Goal: Information Seeking & Learning: Learn about a topic

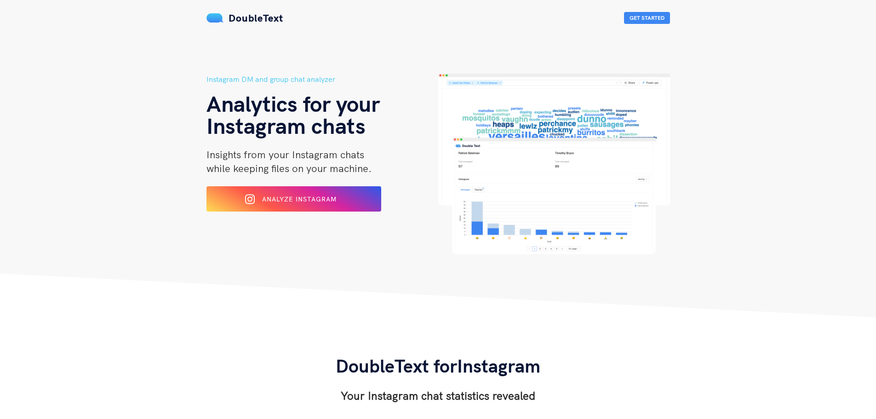
click at [310, 193] on div "Analyze Instagram" at bounding box center [294, 199] width 143 height 14
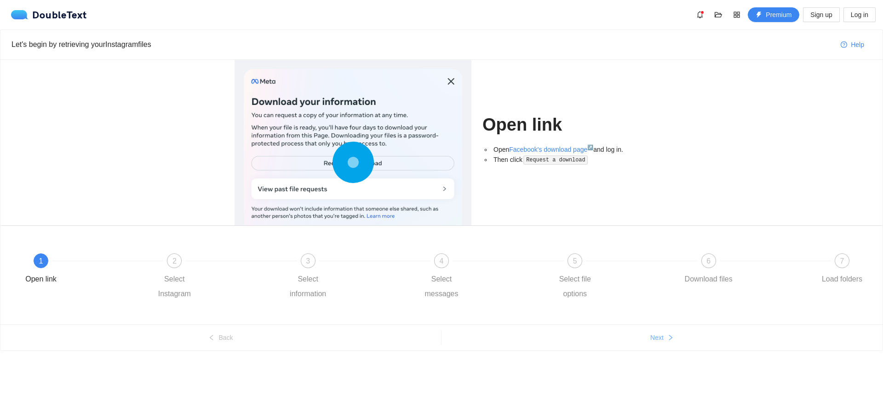
click at [661, 338] on span "Next" at bounding box center [656, 337] width 13 height 10
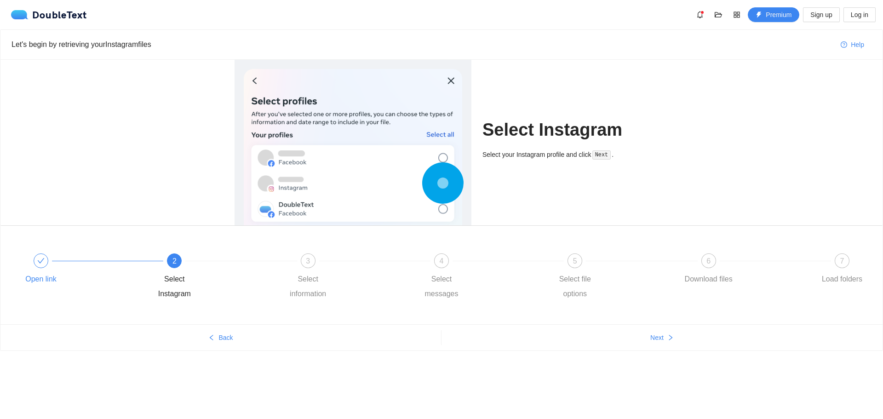
click at [51, 268] on div "Open link" at bounding box center [80, 269] width 133 height 33
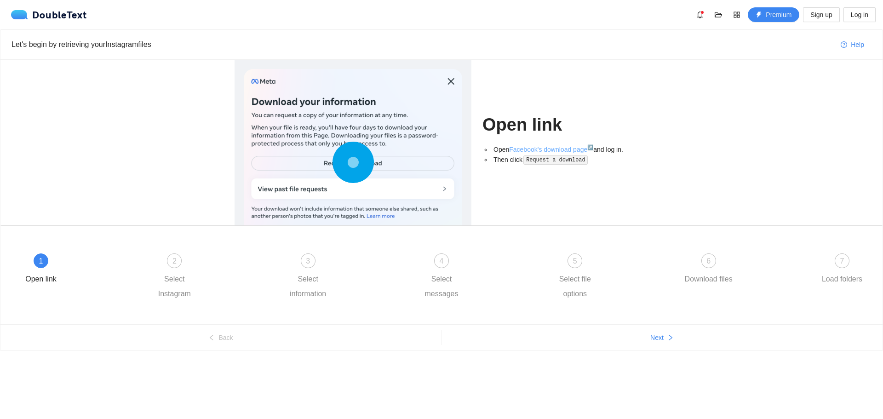
click at [522, 149] on link "Facebook's download page ↗" at bounding box center [551, 149] width 84 height 7
click at [168, 272] on div "Select Instagram" at bounding box center [174, 286] width 53 height 29
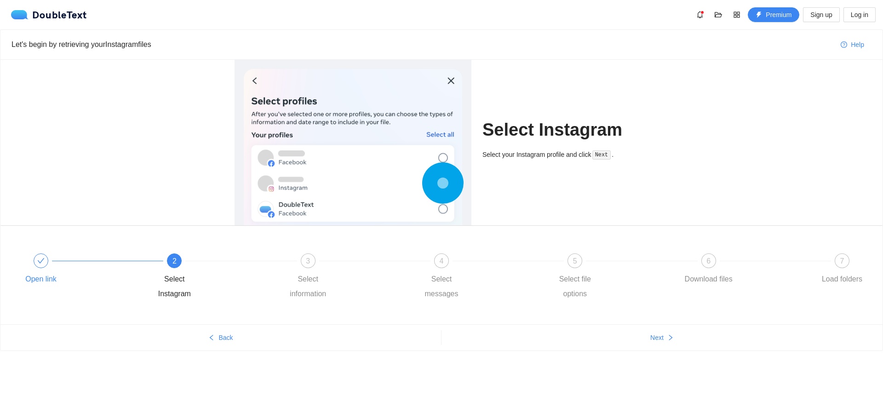
drag, startPoint x: 49, startPoint y: 271, endPoint x: 91, endPoint y: 259, distance: 43.4
click at [47, 270] on div "Open link" at bounding box center [80, 269] width 133 height 33
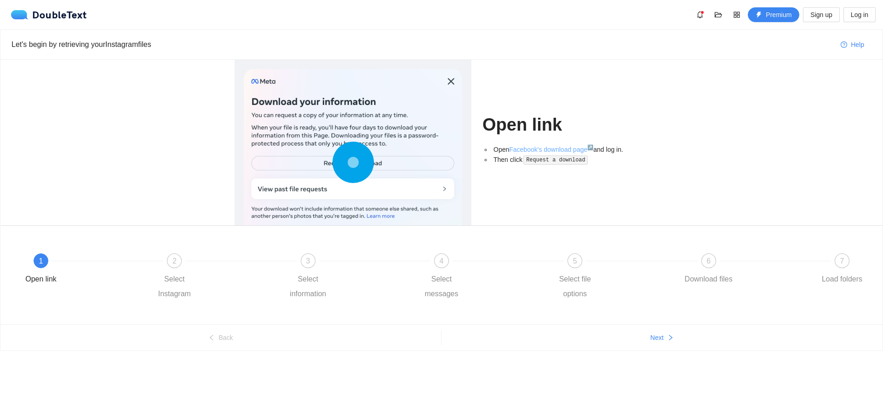
click at [525, 150] on link "Facebook's download page ↗" at bounding box center [551, 149] width 84 height 7
click at [182, 259] on div at bounding box center [240, 261] width 133 height 4
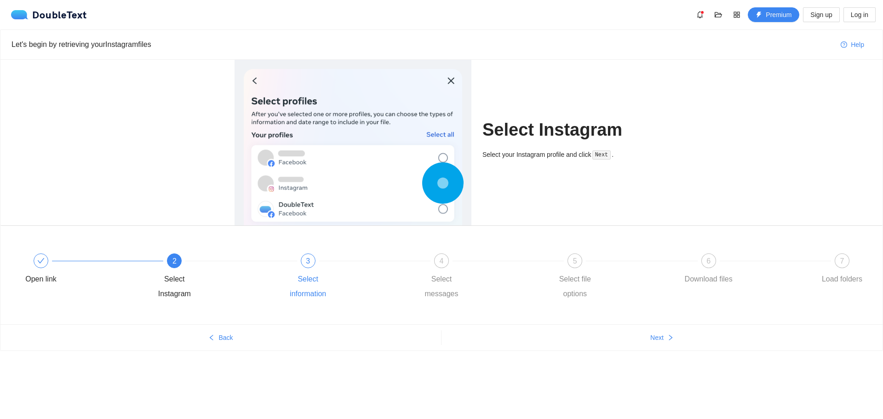
click at [304, 264] on div "3" at bounding box center [308, 260] width 15 height 15
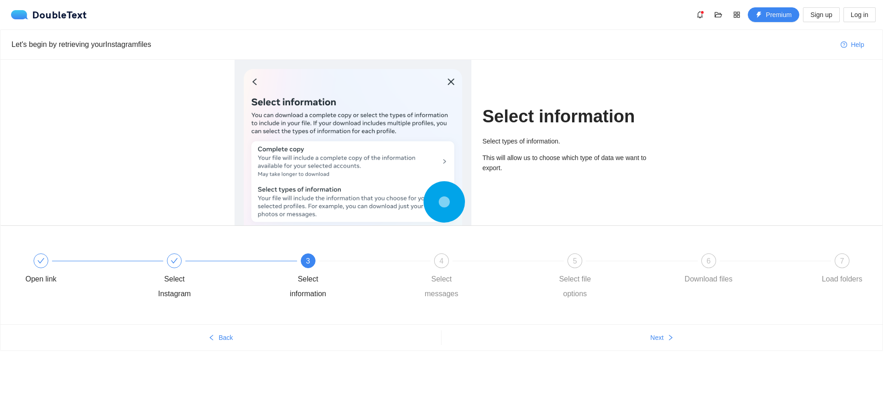
click at [431, 253] on div "Open link Select Instagram 3 Select information 4 Select messages 5 Select file…" at bounding box center [441, 277] width 854 height 66
click at [434, 256] on div "4 Select messages" at bounding box center [481, 277] width 133 height 48
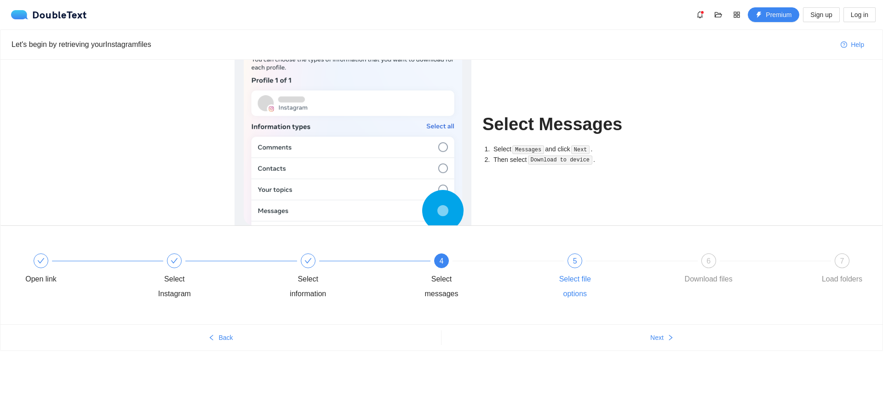
click at [576, 274] on div "Select file options" at bounding box center [574, 286] width 53 height 29
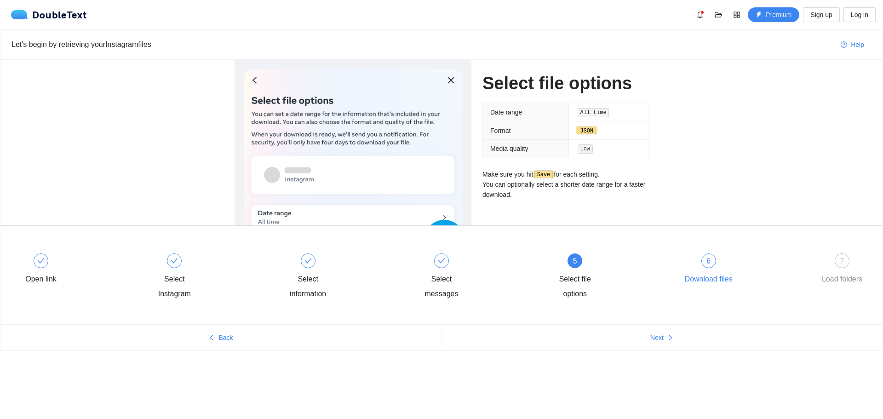
click at [697, 271] on div "6 Download files" at bounding box center [748, 269] width 133 height 33
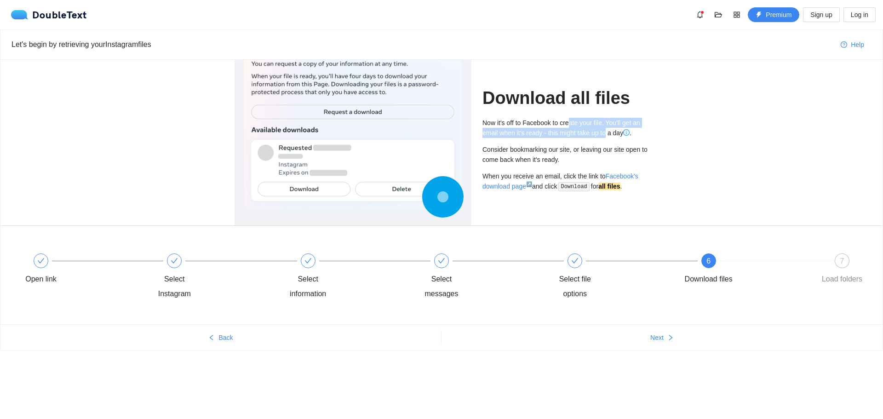
drag, startPoint x: 568, startPoint y: 126, endPoint x: 606, endPoint y: 130, distance: 38.0
click at [606, 130] on div "Now it's off to Facebook to create your file. You'll get an email when it's rea…" at bounding box center [565, 128] width 166 height 20
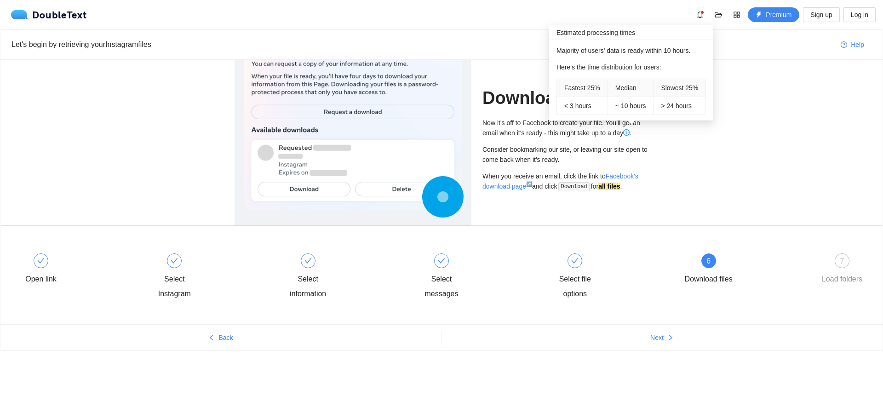
click at [628, 130] on icon "info-circle" at bounding box center [626, 132] width 6 height 6
drag, startPoint x: 613, startPoint y: 49, endPoint x: 633, endPoint y: 69, distance: 28.3
click at [633, 69] on div "Majority of users' data is ready within 10 hours. Here's the time distribution …" at bounding box center [630, 80] width 149 height 69
click at [633, 69] on div "Here's the time distribution for users:" at bounding box center [630, 67] width 149 height 10
drag, startPoint x: 562, startPoint y: 89, endPoint x: 636, endPoint y: 105, distance: 75.7
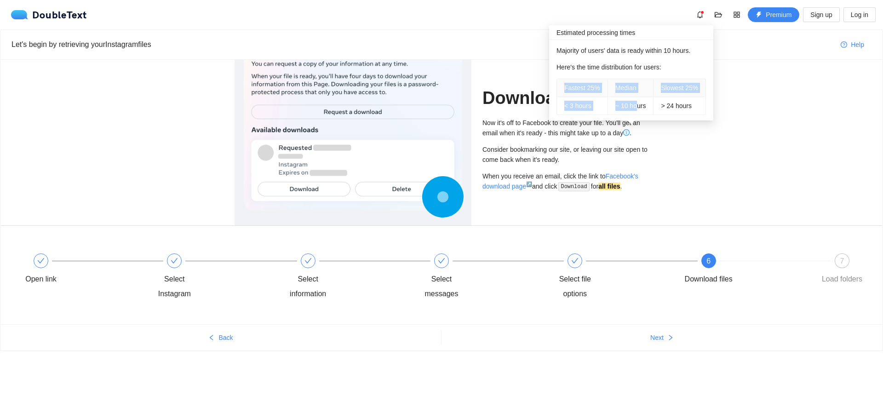
click at [636, 105] on tbody "Fastest 25% Median Slowest 25% < 3 hours ~ 10 hours > 24 hours" at bounding box center [631, 96] width 148 height 35
click at [636, 105] on span "~ 10 hours" at bounding box center [630, 105] width 31 height 7
drag, startPoint x: 644, startPoint y: 105, endPoint x: 663, endPoint y: 103, distance: 19.5
click at [663, 103] on tr "< 3 hours ~ 10 hours > 24 hours" at bounding box center [631, 106] width 148 height 18
click at [663, 103] on span "> 24 hours" at bounding box center [676, 105] width 31 height 7
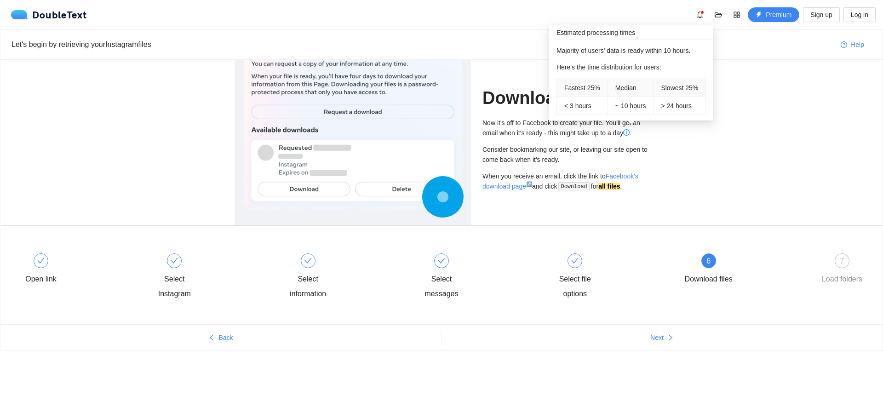
click at [677, 146] on div "Download all files Now it's off to Facebook to create your file. You'll get an …" at bounding box center [441, 143] width 882 height 166
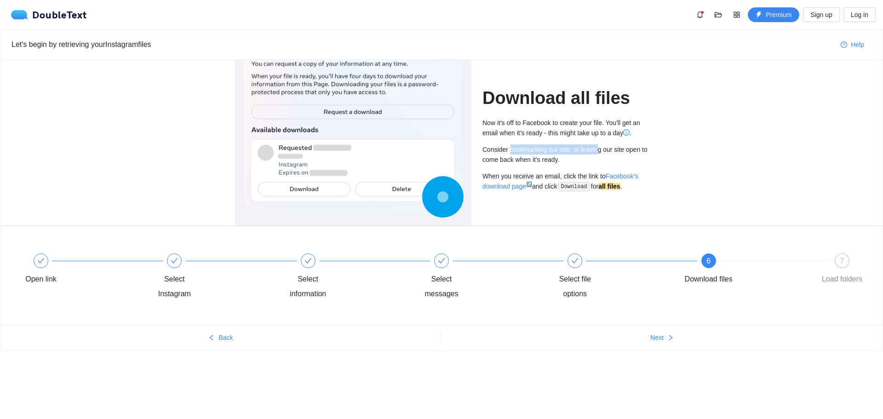
drag, startPoint x: 548, startPoint y: 153, endPoint x: 597, endPoint y: 150, distance: 49.8
click at [597, 150] on div "Consider bookmarking our site, or leaving our site open to come back when it's …" at bounding box center [565, 154] width 166 height 20
drag, startPoint x: 564, startPoint y: 147, endPoint x: 558, endPoint y: 147, distance: 5.5
click at [558, 147] on div "Consider bookmarking our site, or leaving our site open to come back when it's …" at bounding box center [565, 154] width 166 height 20
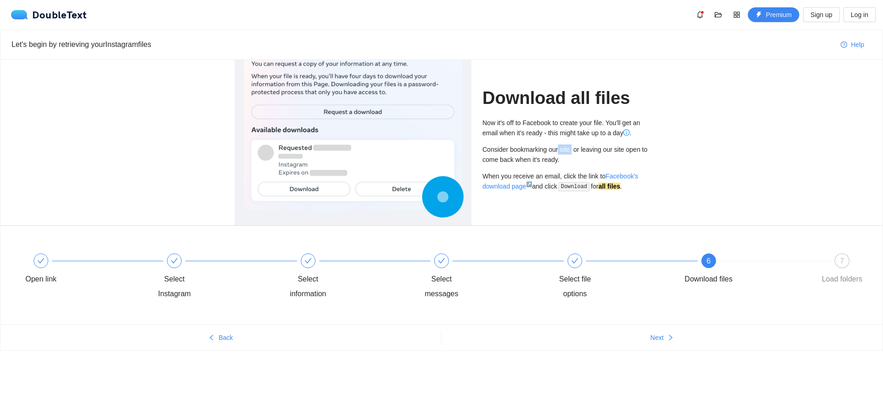
click at [558, 147] on div "Consider bookmarking our site, or leaving our site open to come back when it's …" at bounding box center [565, 154] width 166 height 20
drag, startPoint x: 537, startPoint y: 175, endPoint x: 575, endPoint y: 177, distance: 37.8
click at [575, 177] on div "When you receive an email, click the link to Facebook's download page ↗ and cli…" at bounding box center [565, 181] width 166 height 21
drag, startPoint x: 555, startPoint y: 174, endPoint x: 547, endPoint y: 174, distance: 8.3
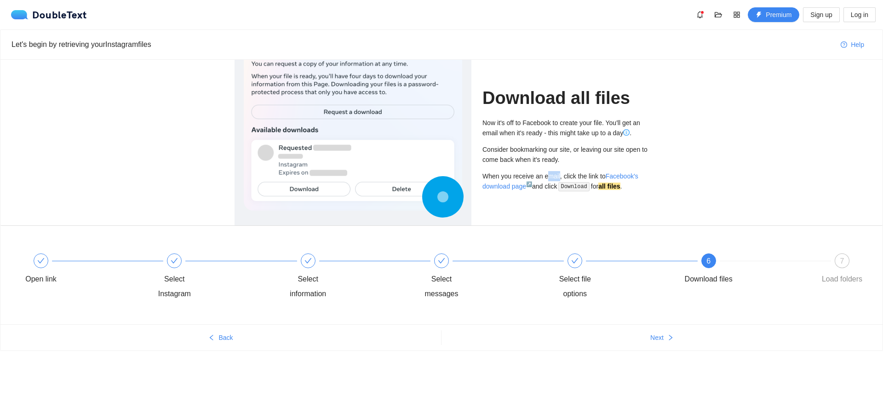
click at [547, 174] on div "When you receive an email, click the link to Facebook's download page ↗ and cli…" at bounding box center [565, 181] width 166 height 21
drag, startPoint x: 564, startPoint y: 186, endPoint x: 570, endPoint y: 186, distance: 5.5
click at [567, 186] on code "Download" at bounding box center [574, 186] width 32 height 9
click at [570, 186] on code "Download" at bounding box center [574, 186] width 32 height 9
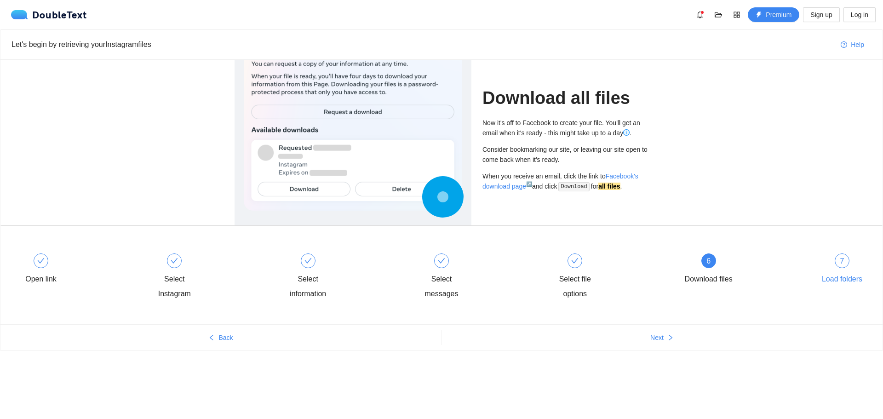
click at [834, 270] on div "7 Load folders" at bounding box center [841, 269] width 53 height 33
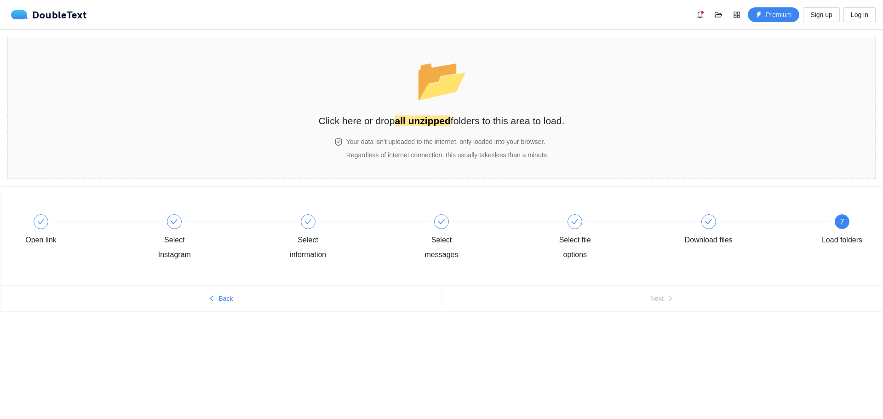
click at [577, 346] on div "Open link Select Instagram Select information Select messages Select file optio…" at bounding box center [441, 266] width 883 height 161
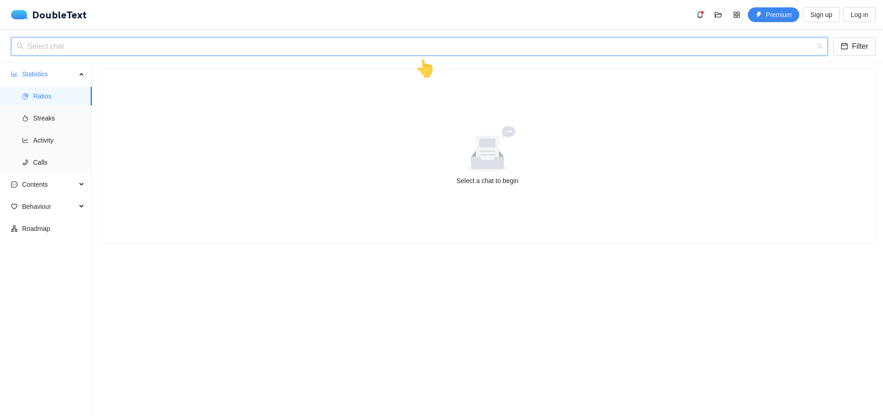
click at [366, 51] on input "search" at bounding box center [416, 46] width 799 height 17
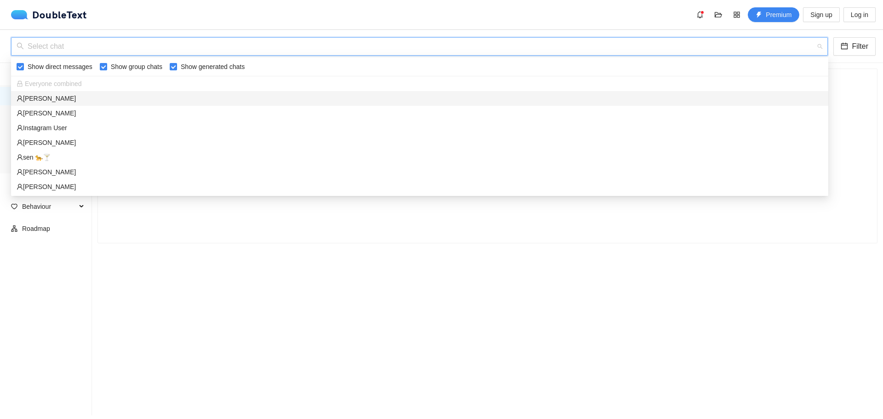
click at [43, 97] on div "[PERSON_NAME]" at bounding box center [420, 98] width 806 height 10
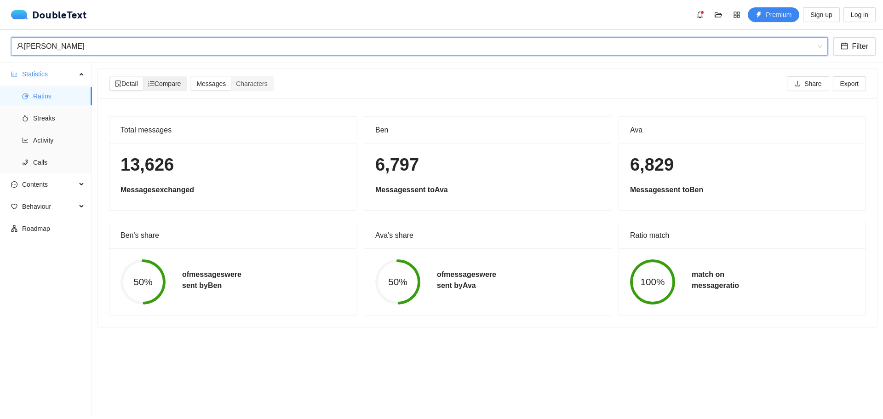
click at [165, 80] on span "Compare" at bounding box center [164, 83] width 33 height 7
click at [143, 77] on input "Compare" at bounding box center [143, 77] width 0 height 0
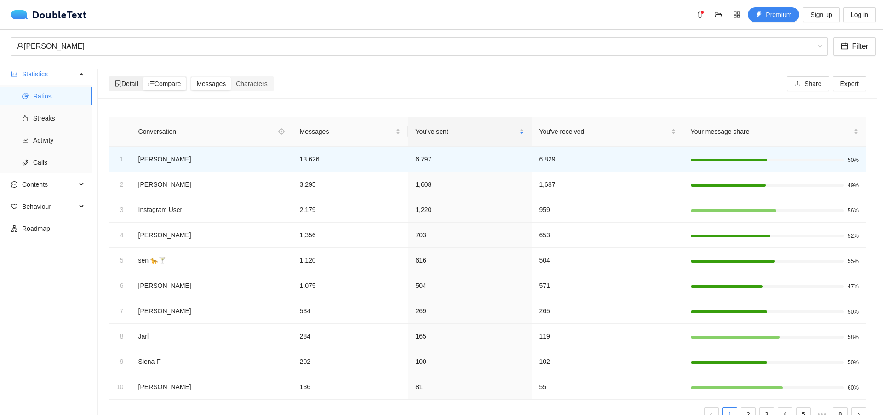
click at [127, 78] on div "Detail" at bounding box center [126, 83] width 33 height 13
click at [110, 77] on input "Detail" at bounding box center [110, 77] width 0 height 0
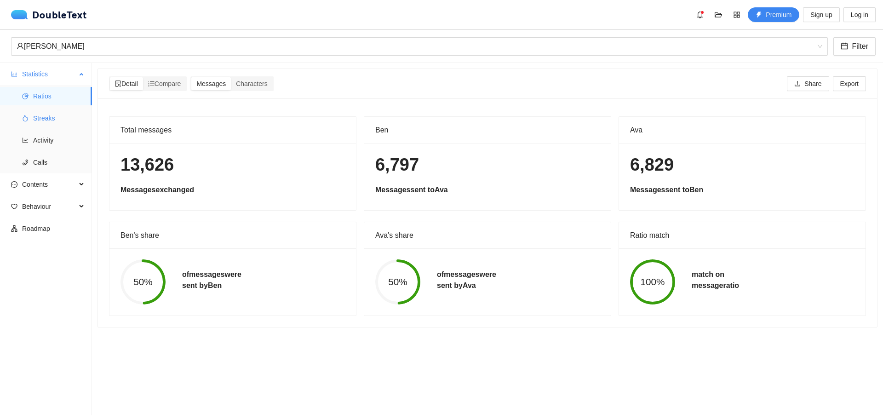
click at [66, 119] on span "Streaks" at bounding box center [58, 118] width 51 height 18
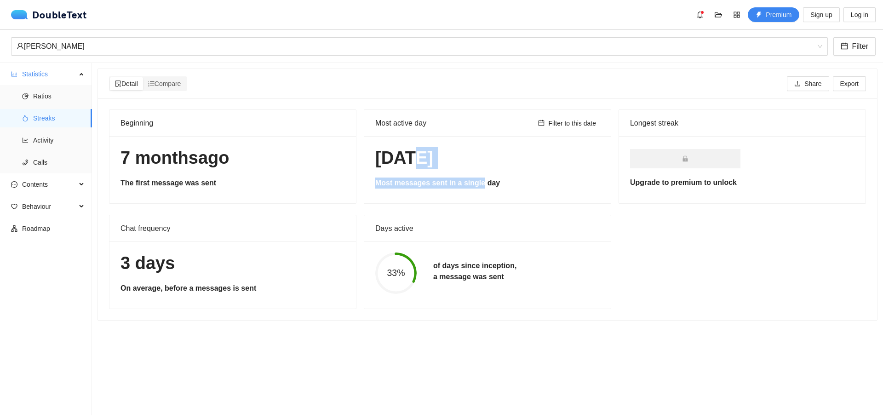
drag, startPoint x: 400, startPoint y: 163, endPoint x: 474, endPoint y: 172, distance: 74.1
click at [474, 172] on div "[DATE] Most messages sent in a single day" at bounding box center [487, 169] width 246 height 67
drag, startPoint x: 160, startPoint y: 290, endPoint x: 225, endPoint y: 293, distance: 65.8
click at [225, 293] on h5 "On average, before a messages is sent" at bounding box center [232, 288] width 224 height 11
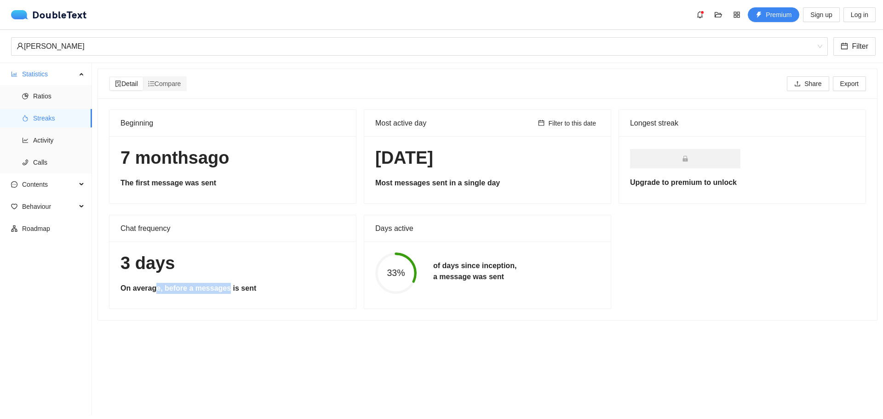
click at [225, 293] on h5 "On average, before a messages is sent" at bounding box center [232, 288] width 224 height 11
drag, startPoint x: 228, startPoint y: 293, endPoint x: 291, endPoint y: 296, distance: 63.5
click at [291, 296] on div "3 days On average, before a messages is sent" at bounding box center [232, 274] width 246 height 67
drag, startPoint x: 476, startPoint y: 274, endPoint x: 493, endPoint y: 279, distance: 17.3
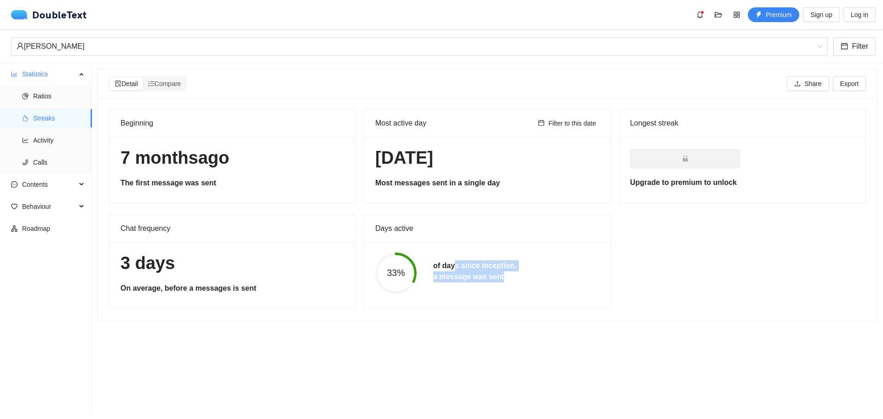
click at [493, 279] on h5 "of days since inception, a message was sent" at bounding box center [474, 271] width 83 height 22
drag, startPoint x: 507, startPoint y: 280, endPoint x: 474, endPoint y: 268, distance: 34.3
click at [474, 268] on h5 "of days since inception, a message was sent" at bounding box center [474, 271] width 83 height 22
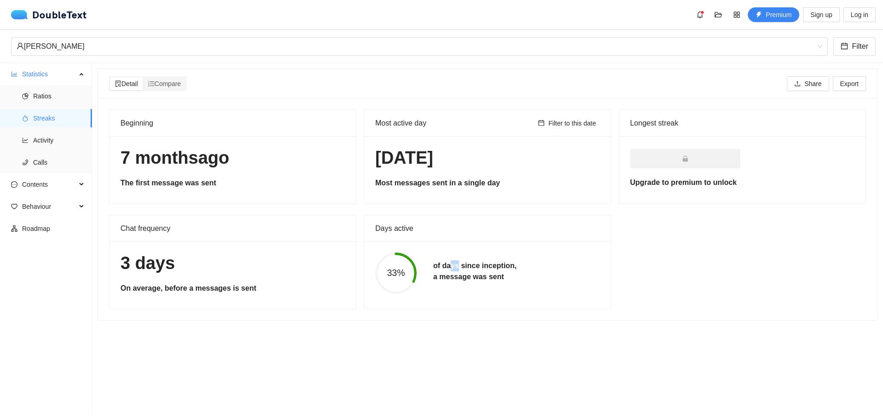
drag, startPoint x: 455, startPoint y: 268, endPoint x: 447, endPoint y: 268, distance: 8.3
click at [447, 268] on h5 "of days since inception, a message was sent" at bounding box center [474, 271] width 83 height 22
click at [67, 140] on span "Activity" at bounding box center [58, 140] width 51 height 18
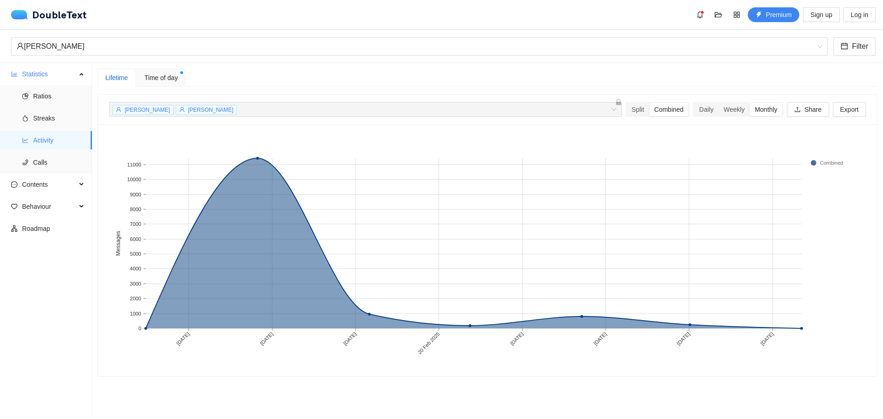
click at [589, 110] on div "[PERSON_NAME] [PERSON_NAME] Sbroja + 0 ..." at bounding box center [360, 109] width 499 height 11
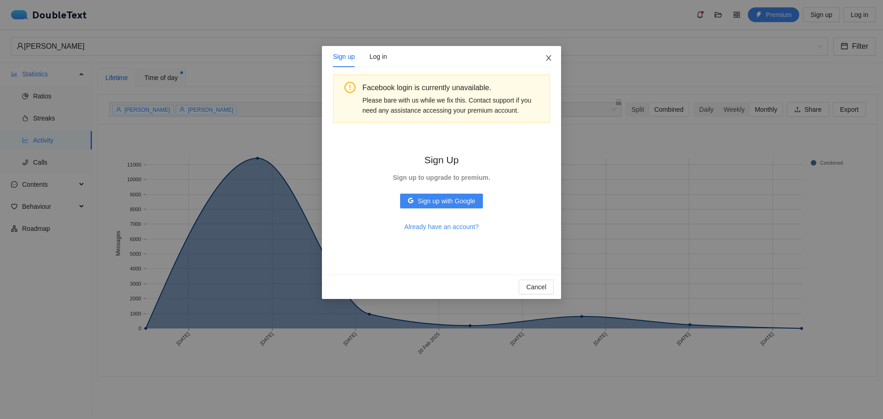
click at [548, 57] on icon "close" at bounding box center [548, 57] width 7 height 7
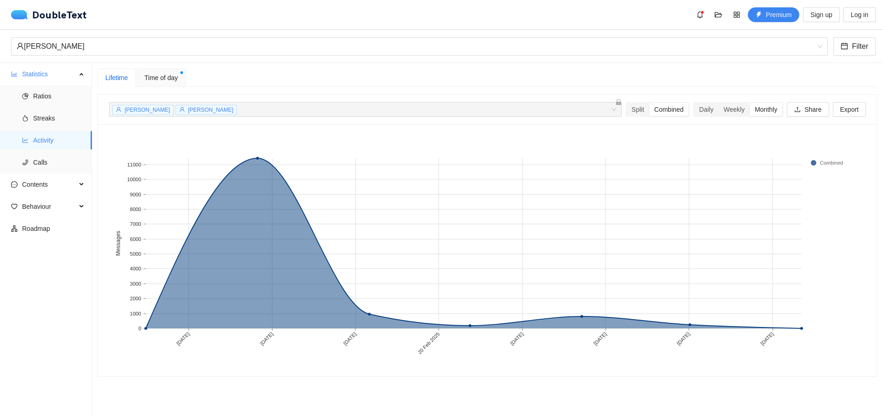
click at [166, 80] on span "Time of day" at bounding box center [161, 78] width 34 height 10
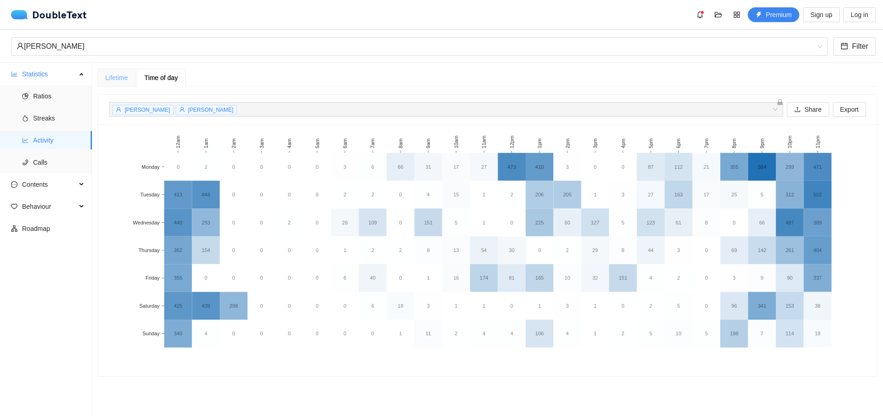
click at [116, 69] on div "Lifetime" at bounding box center [116, 77] width 38 height 18
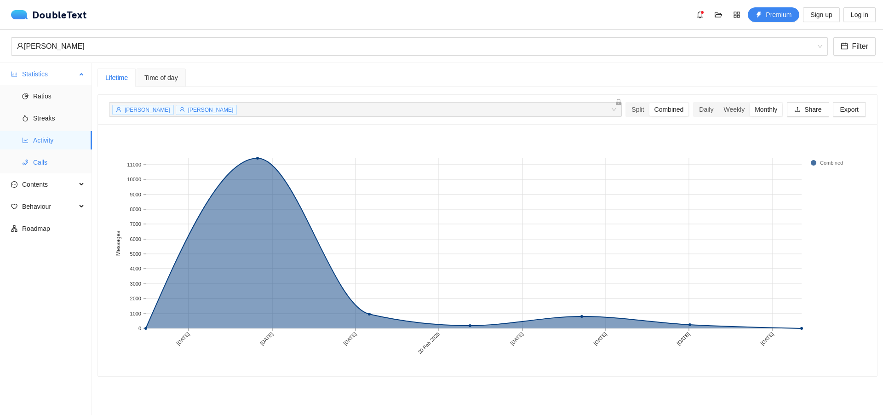
click at [32, 167] on li "Calls" at bounding box center [46, 162] width 92 height 18
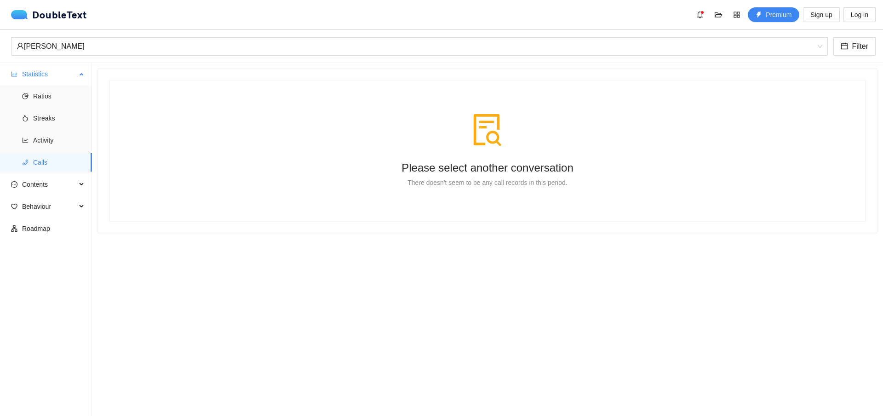
click at [45, 74] on span "Statistics" at bounding box center [49, 74] width 54 height 18
click at [38, 94] on span "Contents" at bounding box center [49, 96] width 54 height 18
click at [54, 112] on span "Word Cloud" at bounding box center [58, 118] width 51 height 18
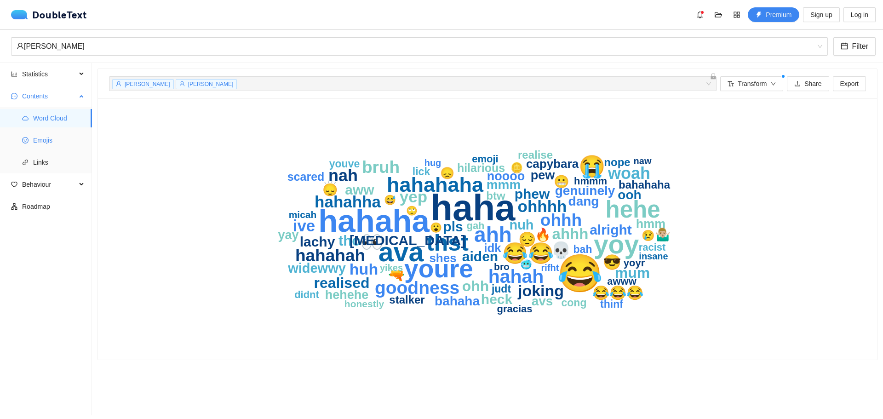
click at [31, 149] on li "Emojis" at bounding box center [46, 140] width 92 height 18
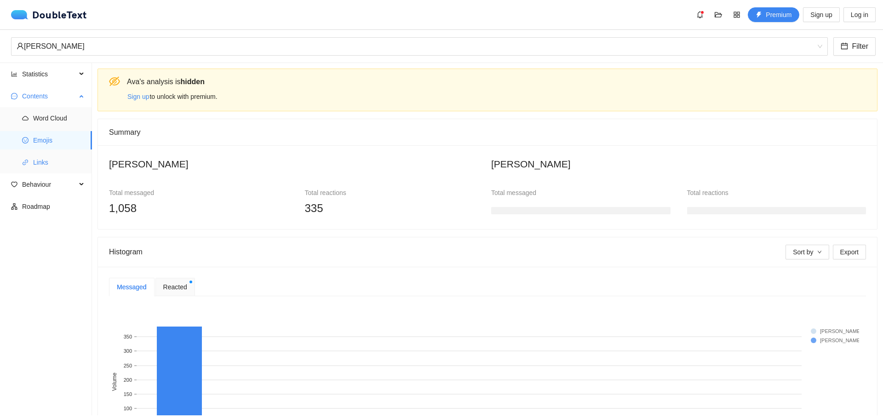
click at [45, 160] on span "Links" at bounding box center [58, 162] width 51 height 18
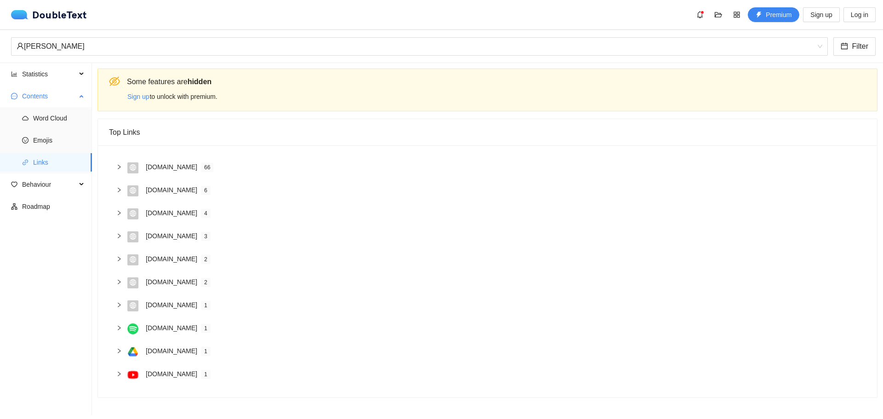
click at [75, 99] on span "Contents" at bounding box center [49, 96] width 54 height 18
click at [57, 123] on span "Behaviour" at bounding box center [49, 118] width 54 height 18
click at [53, 140] on span "Engagement" at bounding box center [58, 140] width 51 height 18
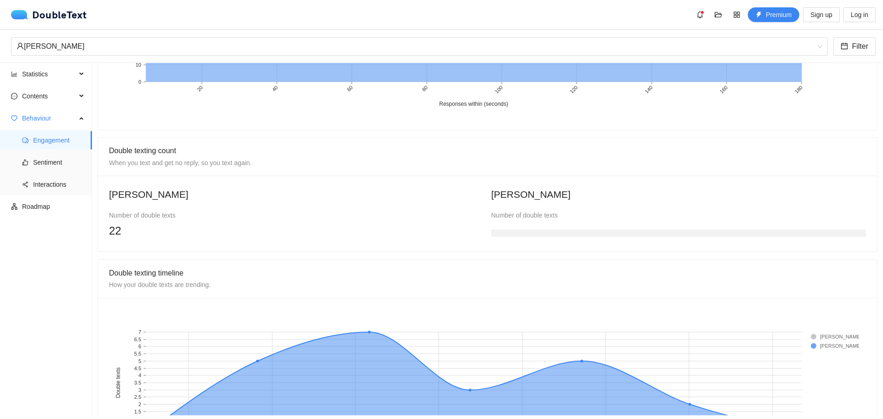
scroll to position [676, 0]
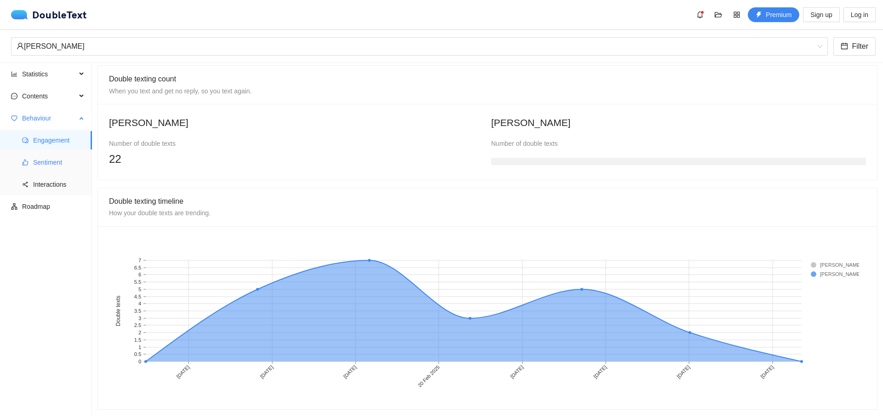
click at [65, 154] on span "Sentiment" at bounding box center [58, 162] width 51 height 18
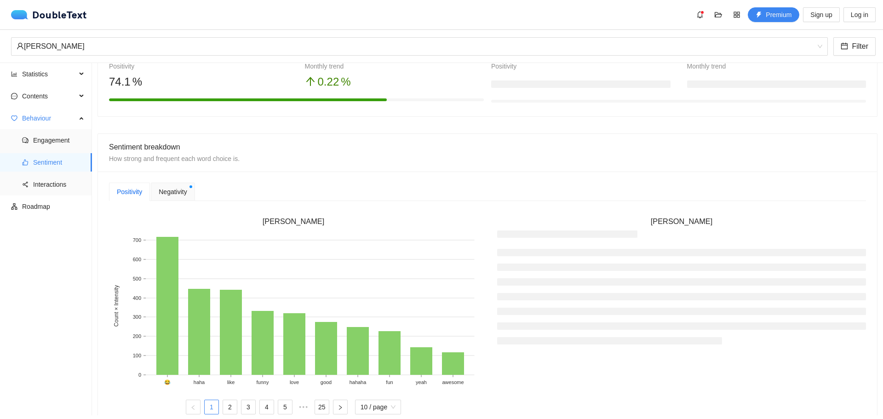
scroll to position [184, 0]
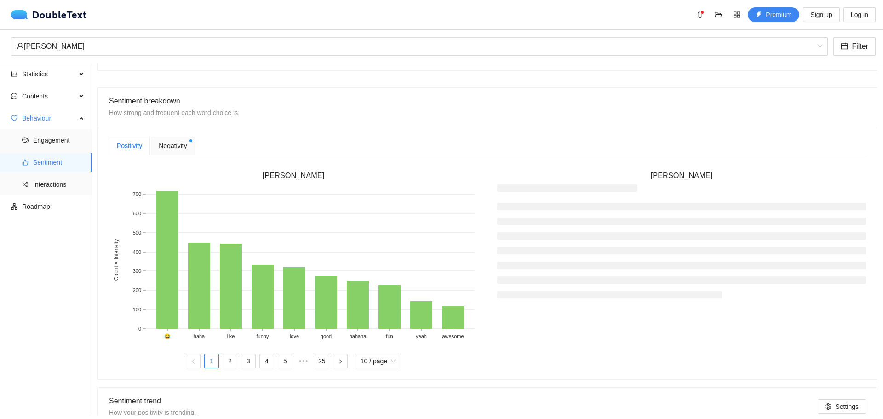
click at [159, 141] on span "Negativity" at bounding box center [173, 146] width 28 height 10
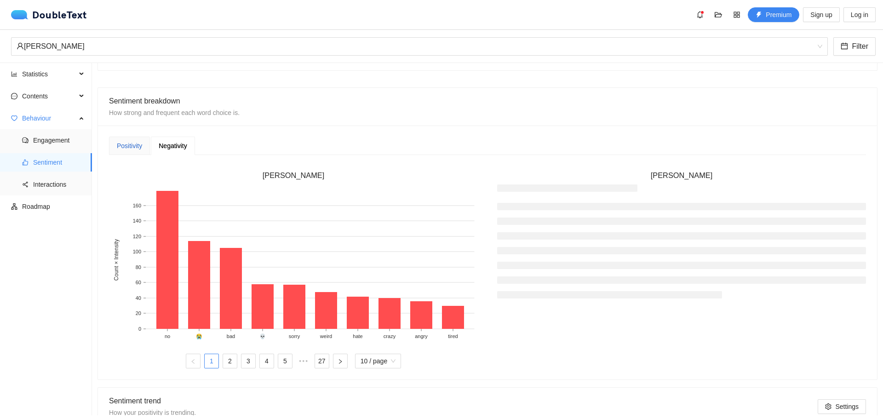
click at [132, 141] on div "Positivity" at bounding box center [129, 146] width 25 height 10
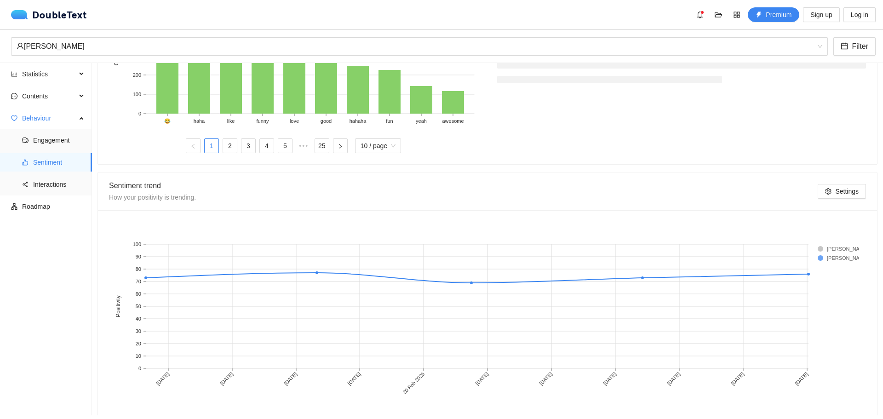
scroll to position [413, 0]
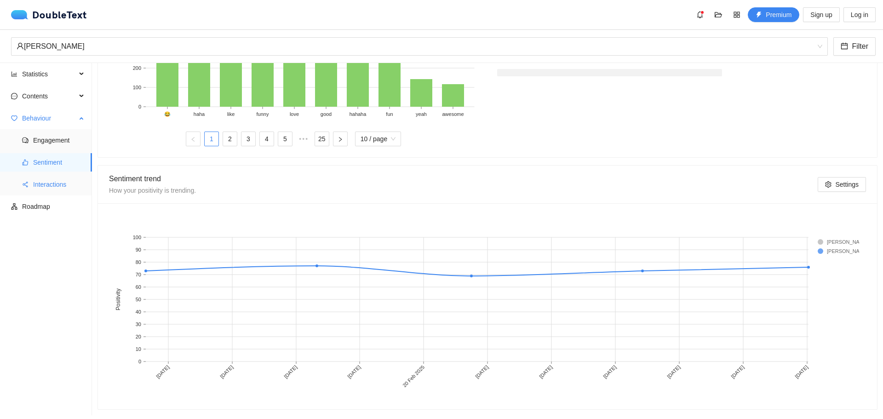
click at [57, 184] on span "Interactions" at bounding box center [58, 184] width 51 height 18
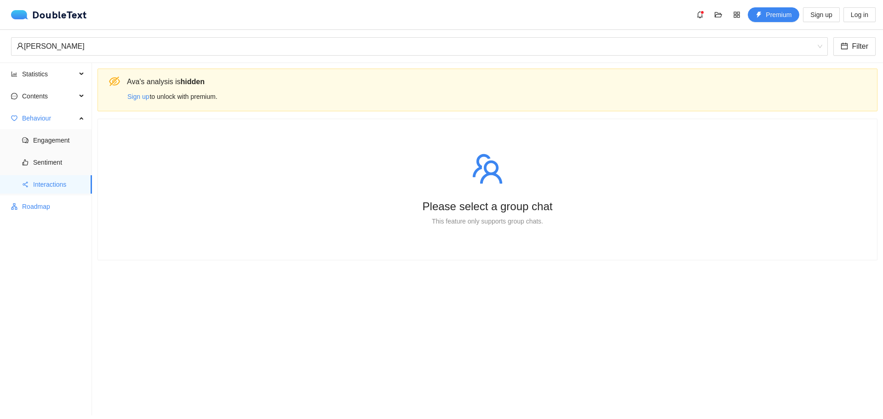
click at [54, 205] on span "Roadmap" at bounding box center [53, 206] width 63 height 18
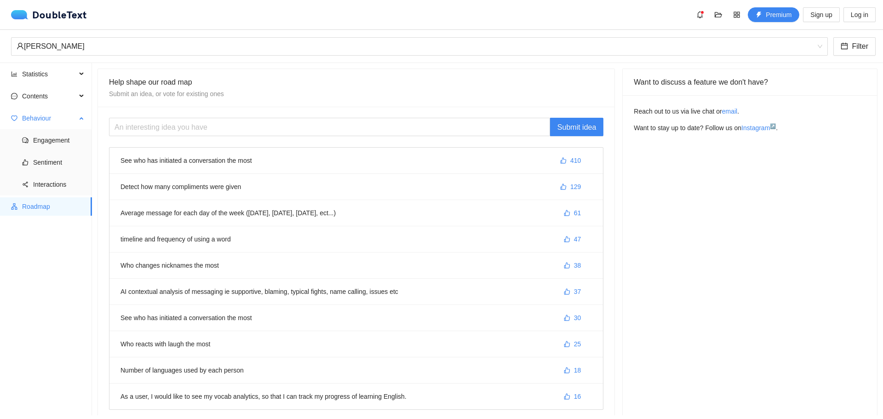
click at [79, 120] on div "Behaviour" at bounding box center [46, 118] width 92 height 18
drag, startPoint x: 193, startPoint y: 272, endPoint x: 209, endPoint y: 274, distance: 16.7
click at [209, 274] on li "Who changes nicknames the most 38" at bounding box center [355, 265] width 493 height 26
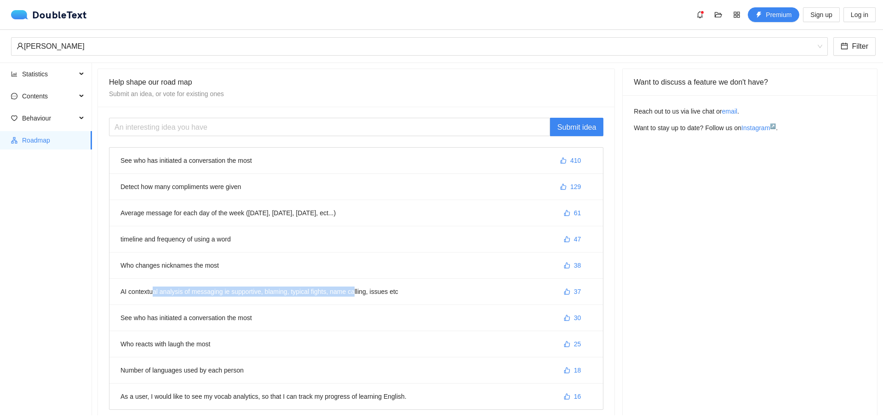
drag, startPoint x: 152, startPoint y: 289, endPoint x: 353, endPoint y: 286, distance: 200.9
click at [353, 286] on li "AI contextual analysis of messaging ie supportive, blaming, typical fights, nam…" at bounding box center [355, 292] width 493 height 26
drag, startPoint x: 280, startPoint y: 282, endPoint x: 231, endPoint y: 287, distance: 50.0
click at [231, 287] on li "AI contextual analysis of messaging ie supportive, blaming, typical fights, nam…" at bounding box center [355, 292] width 493 height 26
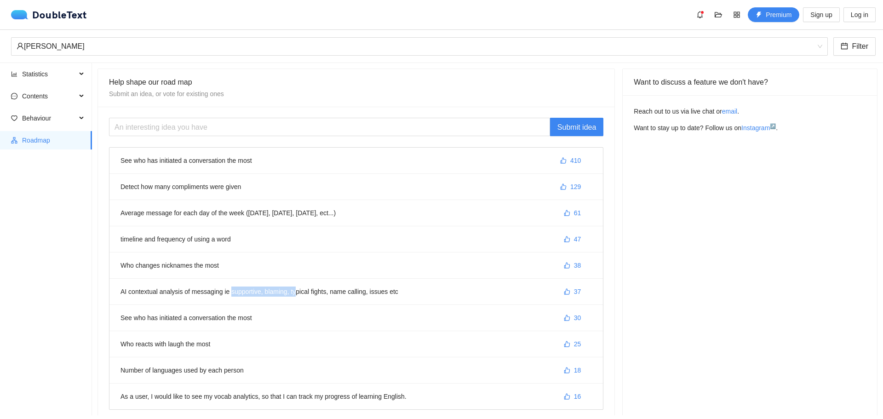
click at [231, 287] on li "AI contextual analysis of messaging ie supportive, blaming, typical fights, nam…" at bounding box center [355, 292] width 493 height 26
drag, startPoint x: 242, startPoint y: 289, endPoint x: 259, endPoint y: 293, distance: 17.1
click at [259, 293] on li "AI contextual analysis of messaging ie supportive, blaming, typical fights, nam…" at bounding box center [355, 292] width 493 height 26
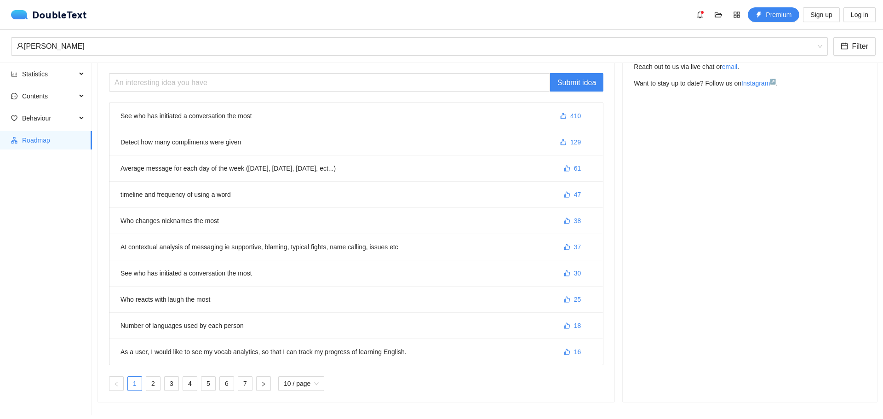
scroll to position [51, 0]
drag, startPoint x: 182, startPoint y: 294, endPoint x: 206, endPoint y: 295, distance: 24.8
click at [206, 295] on li "Who reacts with laugh the most 25" at bounding box center [355, 299] width 493 height 26
drag, startPoint x: 200, startPoint y: 345, endPoint x: 281, endPoint y: 345, distance: 80.5
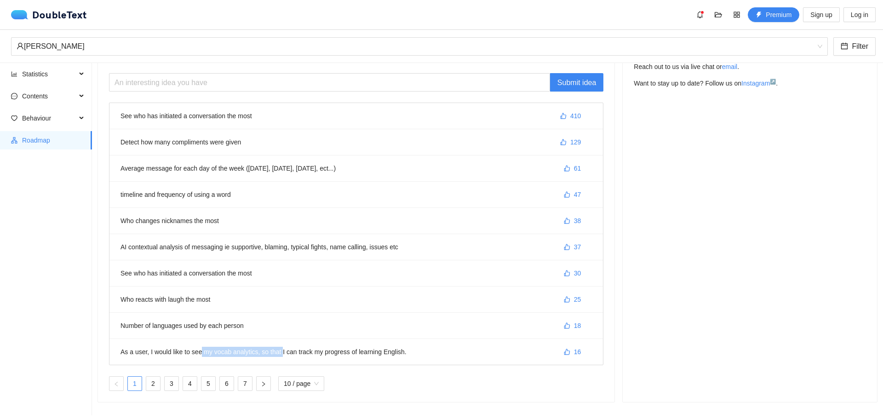
click at [281, 345] on li "As a user, I would like to see my vocab analytics, so that I can track my progr…" at bounding box center [355, 352] width 493 height 26
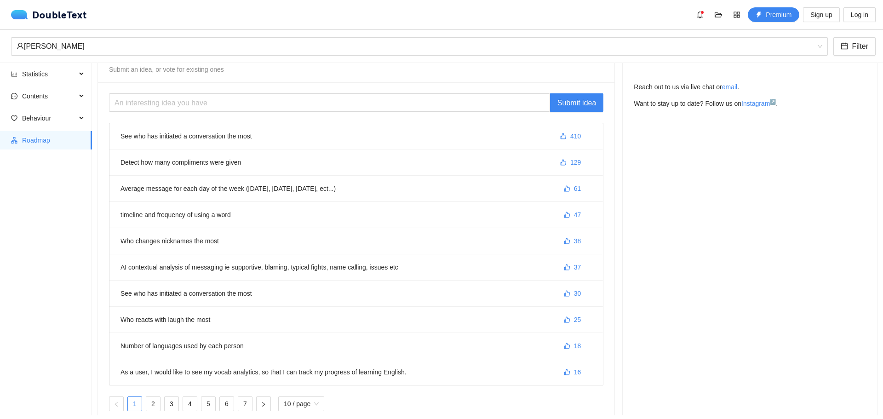
scroll to position [0, 0]
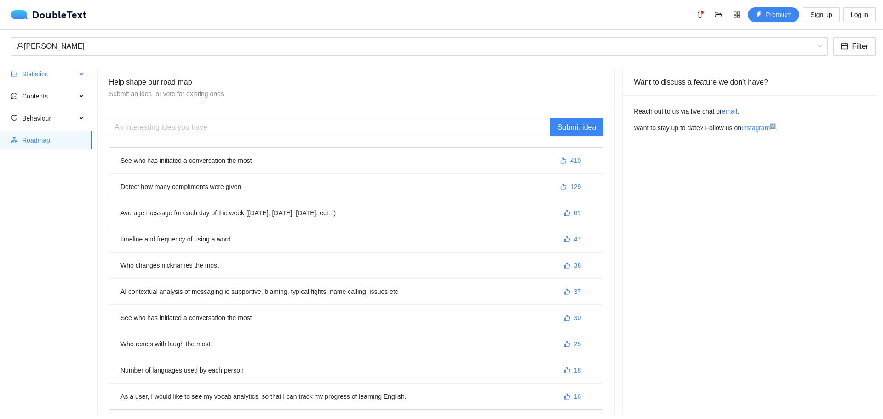
click at [66, 76] on span "Statistics" at bounding box center [49, 74] width 54 height 18
click at [49, 144] on span "Activity" at bounding box center [58, 140] width 51 height 18
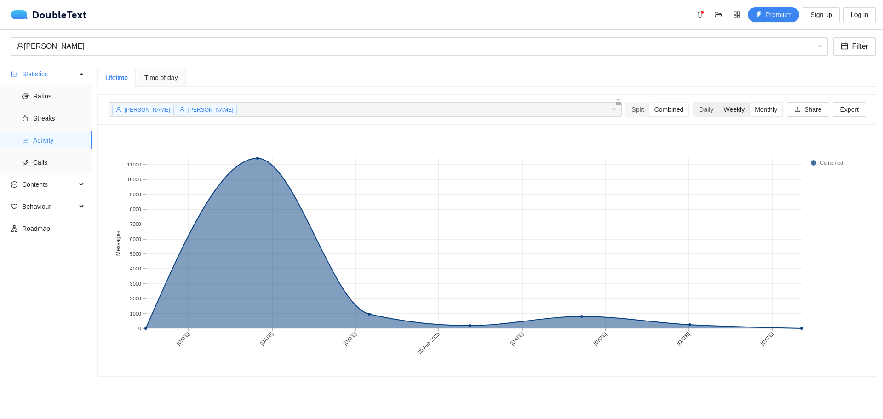
click at [722, 111] on div "Weekly" at bounding box center [733, 109] width 31 height 13
click at [718, 103] on input "Weekly" at bounding box center [718, 103] width 0 height 0
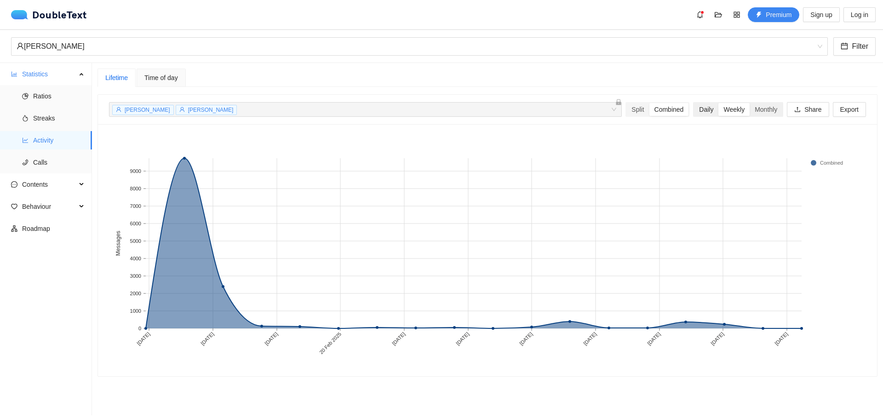
click at [702, 108] on div "Daily" at bounding box center [706, 109] width 24 height 13
click at [694, 103] on input "Daily" at bounding box center [694, 103] width 0 height 0
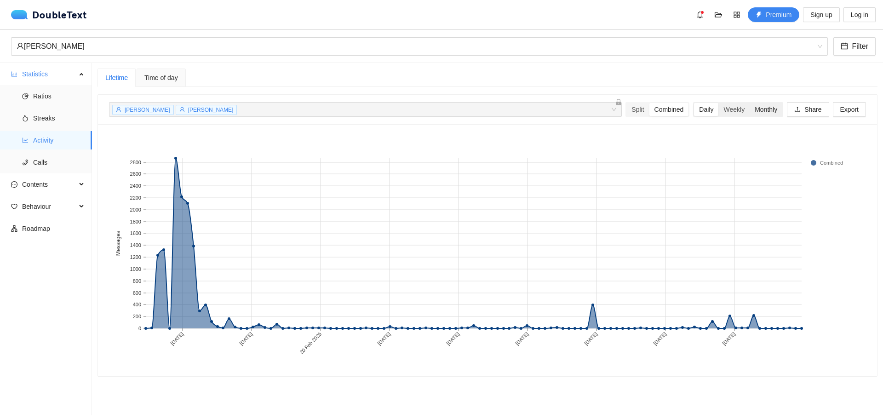
click at [755, 106] on div "Monthly" at bounding box center [765, 109] width 33 height 13
click at [749, 103] on input "Monthly" at bounding box center [749, 103] width 0 height 0
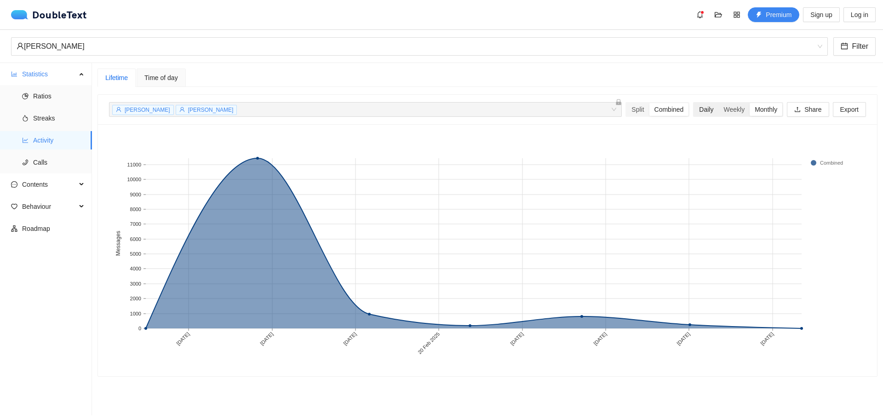
click at [695, 103] on div "Daily" at bounding box center [706, 109] width 24 height 13
click at [694, 103] on input "Daily" at bounding box center [694, 103] width 0 height 0
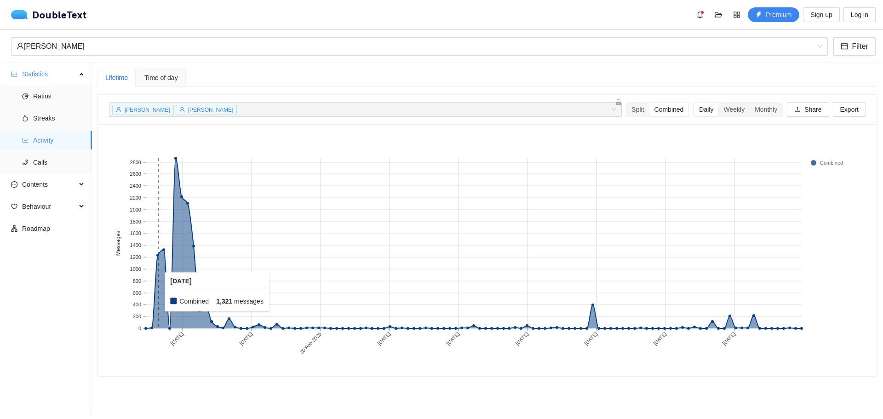
click at [162, 293] on rect at bounding box center [164, 243] width 6 height 170
